Goal: Information Seeking & Learning: Learn about a topic

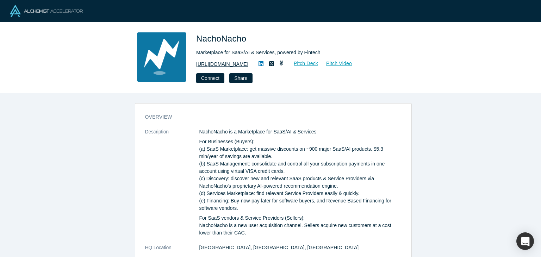
click at [224, 64] on link "https://nachonacho.com" at bounding box center [222, 64] width 52 height 7
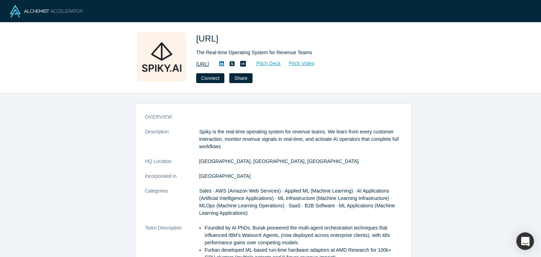
click at [209, 64] on link "https://spiky.ai/" at bounding box center [202, 64] width 13 height 7
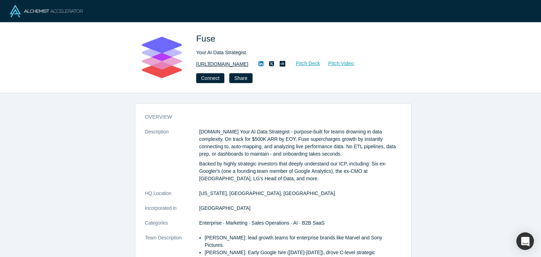
click at [214, 66] on link "http://fuse.is" at bounding box center [222, 64] width 52 height 7
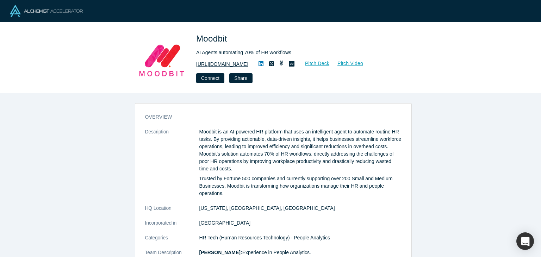
click at [232, 62] on link "[URL][DOMAIN_NAME]" at bounding box center [222, 64] width 52 height 7
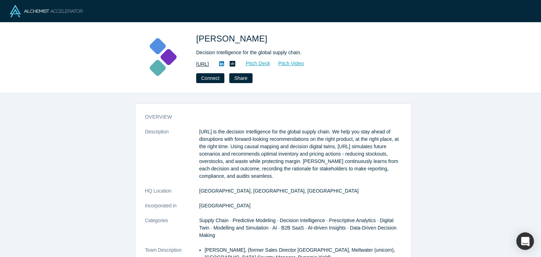
click at [209, 61] on link "[URL]" at bounding box center [202, 64] width 13 height 7
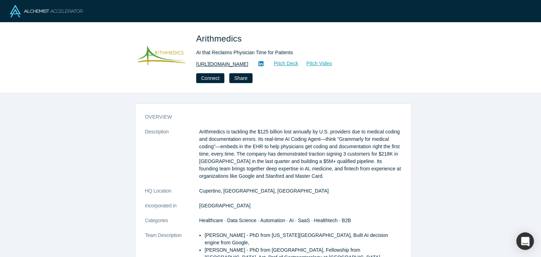
click at [235, 62] on link "https://arithmedics.com" at bounding box center [222, 64] width 52 height 7
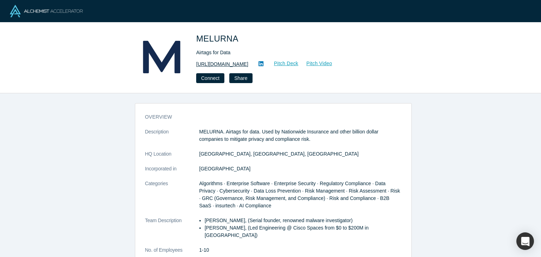
click at [221, 64] on link "[URL][DOMAIN_NAME]" at bounding box center [222, 64] width 52 height 7
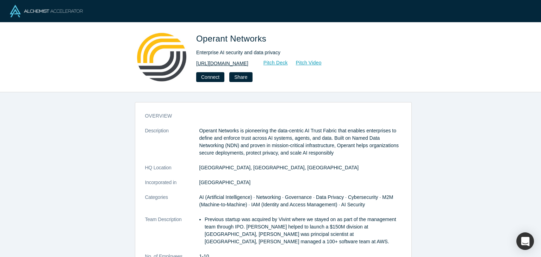
click at [235, 62] on link "[URL][DOMAIN_NAME]" at bounding box center [222, 63] width 52 height 7
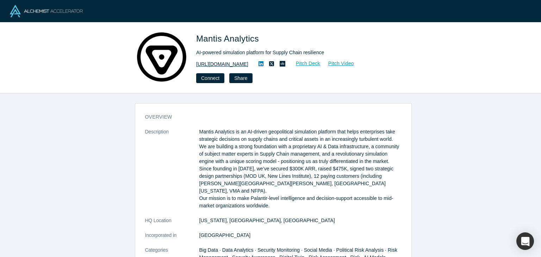
click at [226, 67] on link "https://mantisanalytics.com/" at bounding box center [222, 64] width 52 height 7
